Goal: Register for event/course

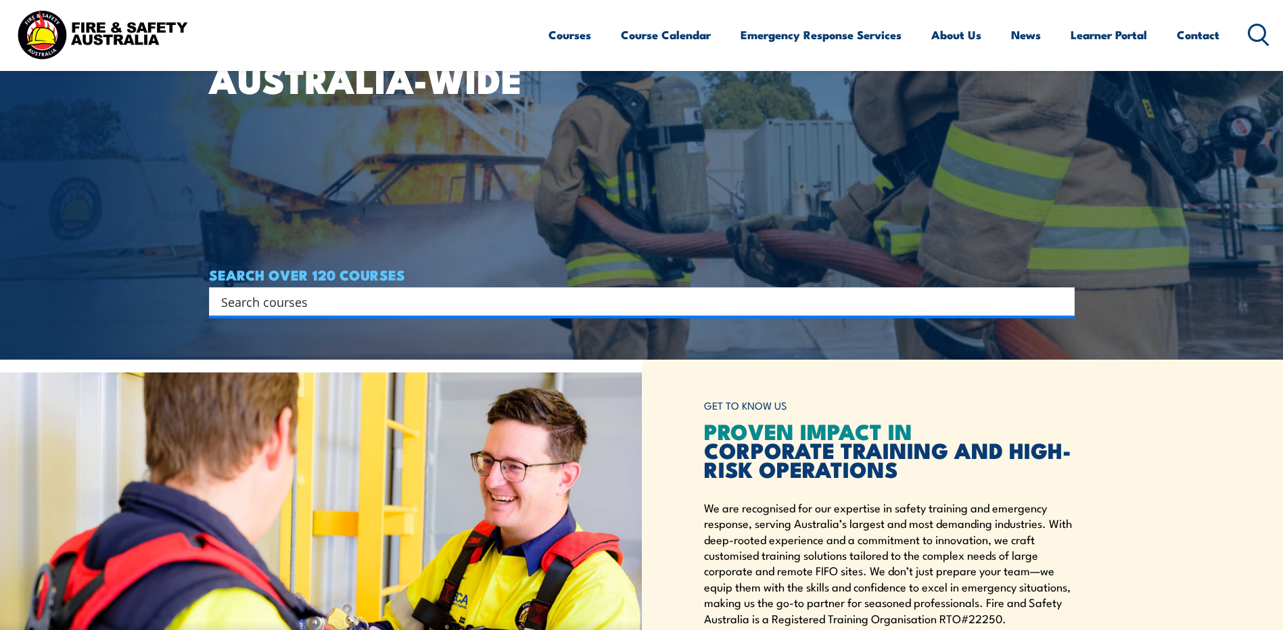
click at [1066, 304] on icon "Search magnifier button" at bounding box center [1060, 301] width 15 height 19
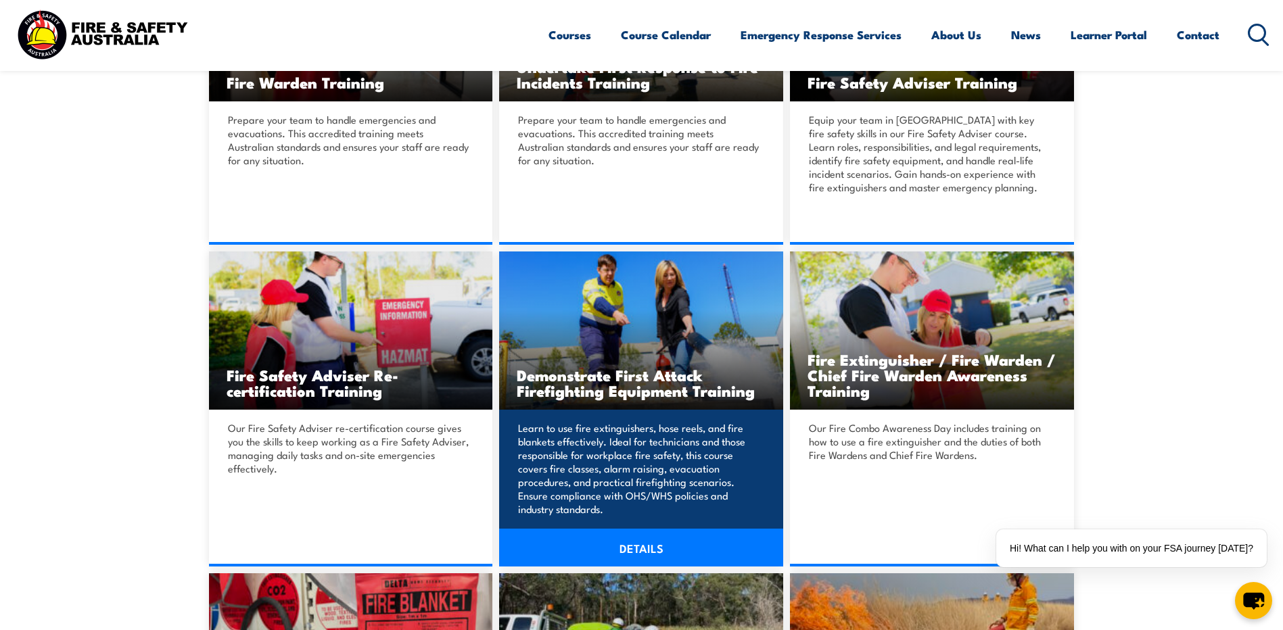
scroll to position [812, 0]
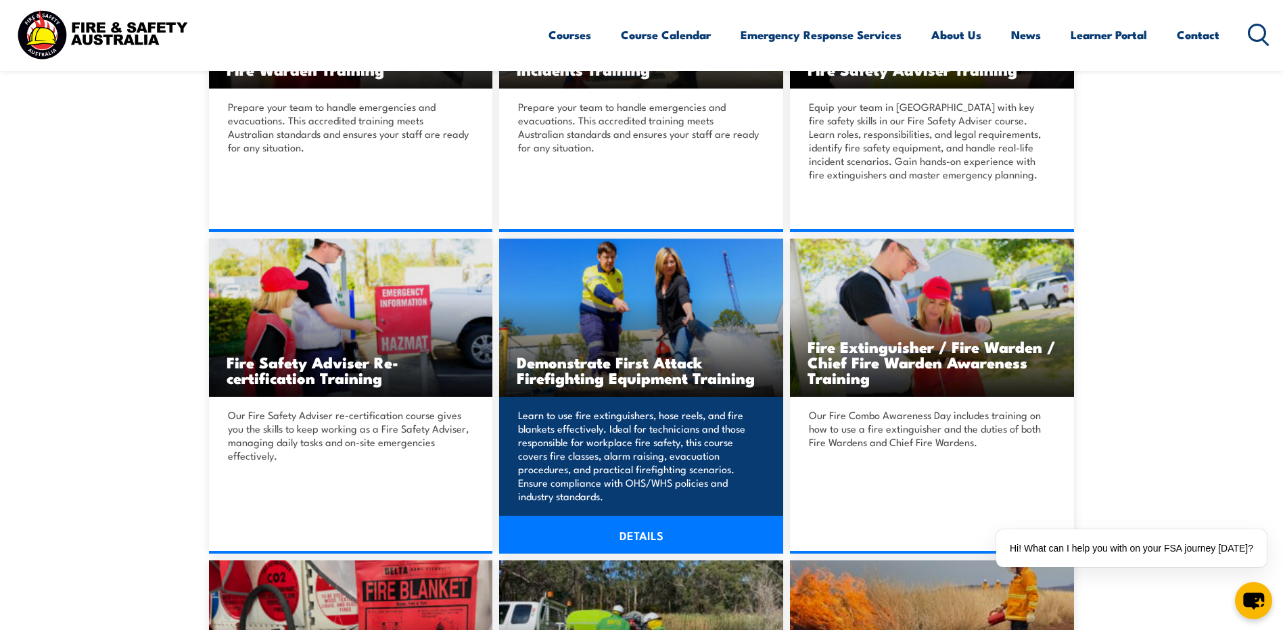
click at [609, 358] on h3 "Demonstrate First Attack Firefighting Equipment Training" at bounding box center [641, 369] width 249 height 31
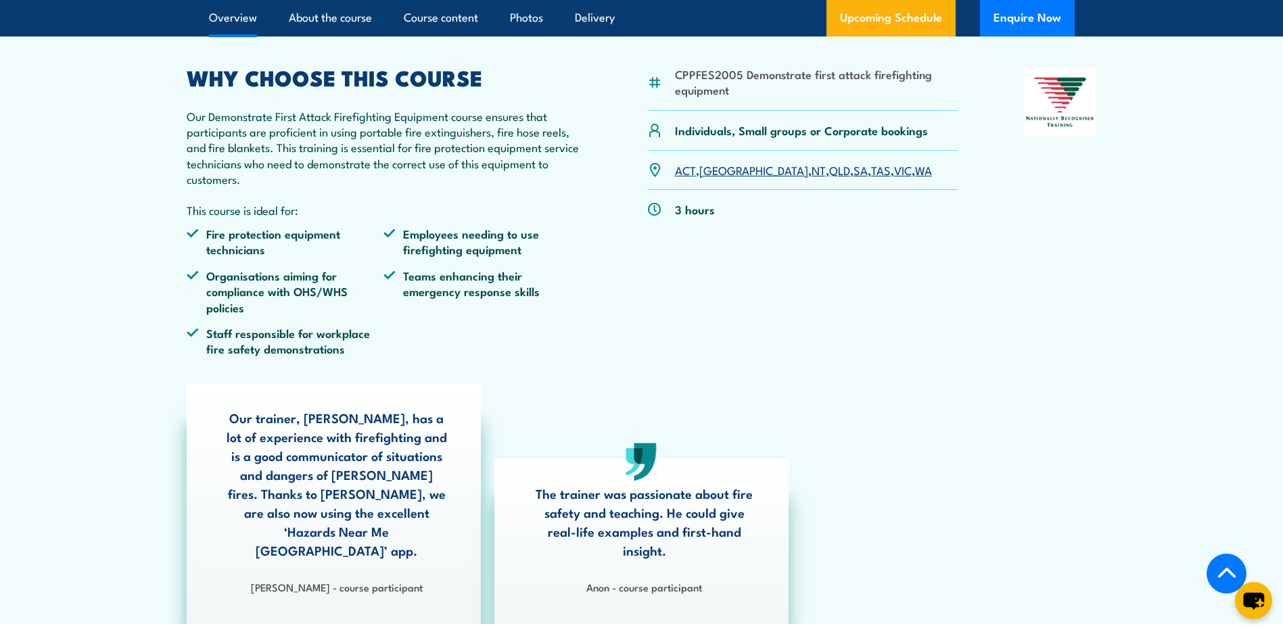
scroll to position [473, 0]
click at [915, 177] on link "WA" at bounding box center [923, 168] width 17 height 16
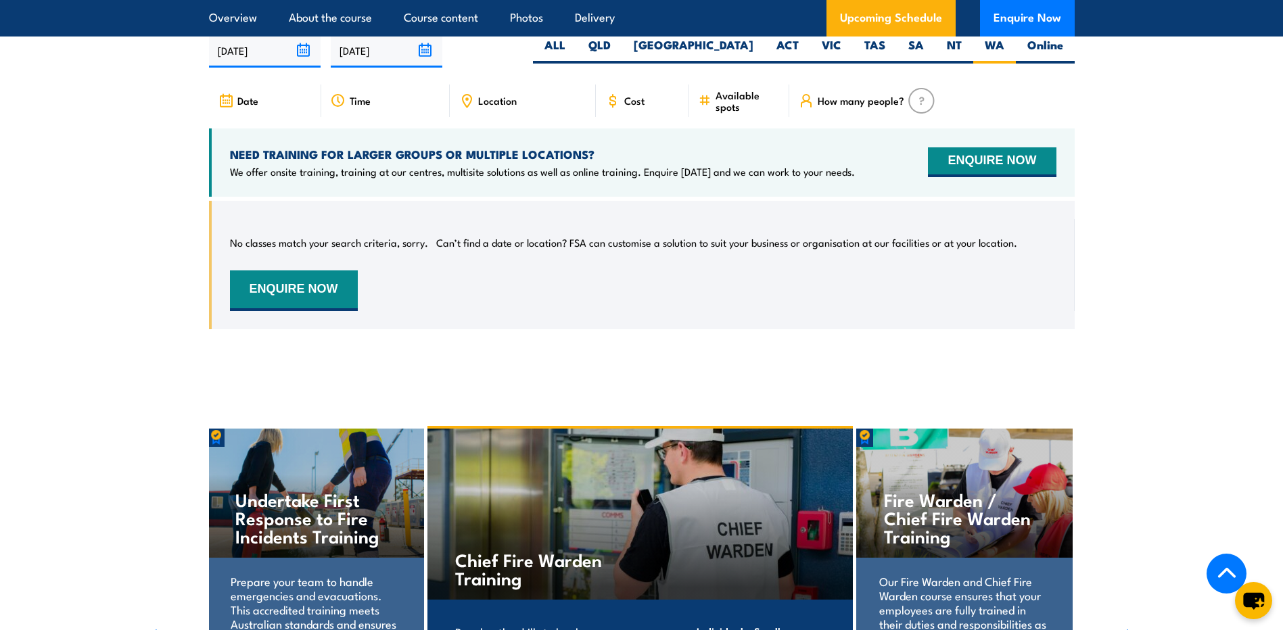
scroll to position [2723, 0]
